Goal: Check status: Check status

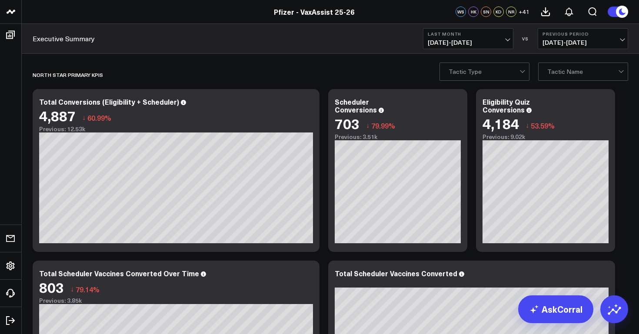
click at [452, 46] on span "[DATE] - [DATE]" at bounding box center [467, 42] width 81 height 7
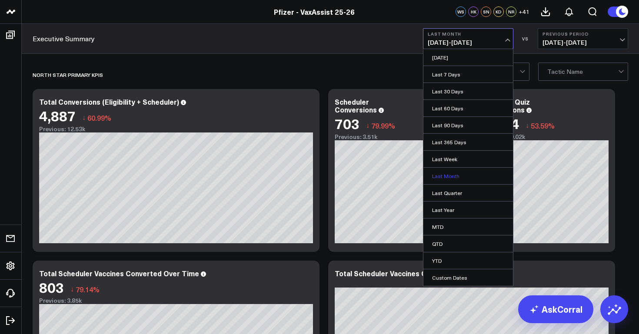
click at [454, 176] on link "Last Month" at bounding box center [467, 176] width 89 height 17
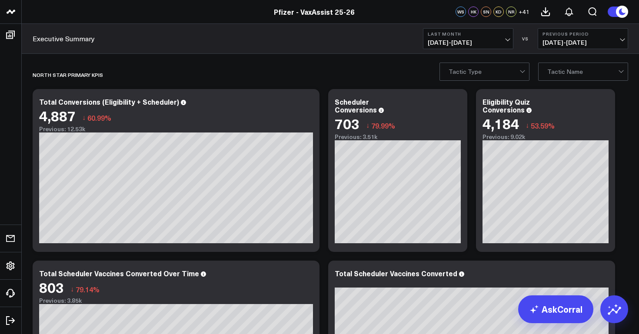
click at [490, 41] on span "[DATE] - [DATE]" at bounding box center [467, 42] width 81 height 7
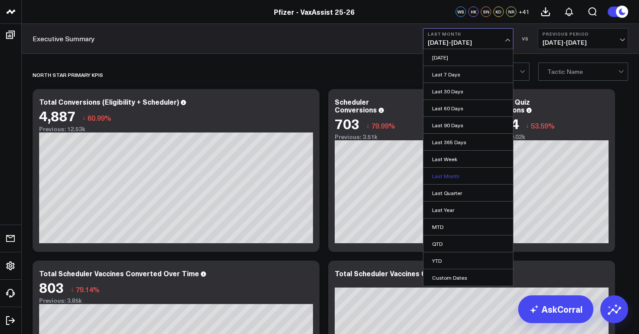
click at [478, 171] on link "Last Month" at bounding box center [467, 176] width 89 height 17
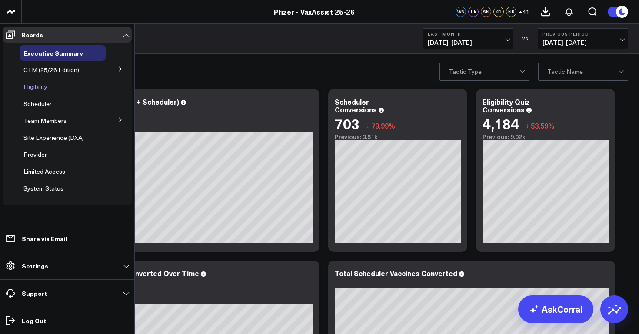
click at [38, 85] on span "Eligibility" at bounding box center [35, 87] width 24 height 8
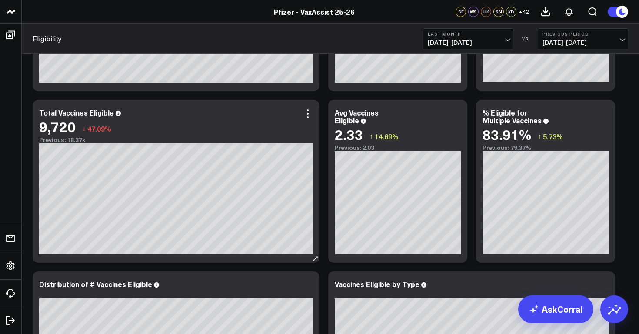
scroll to position [109, 0]
